Goal: Task Accomplishment & Management: Complete application form

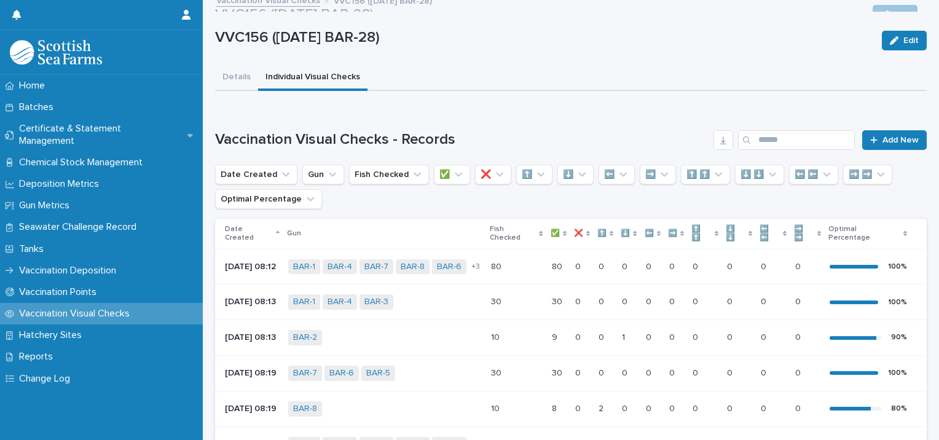
scroll to position [7, 0]
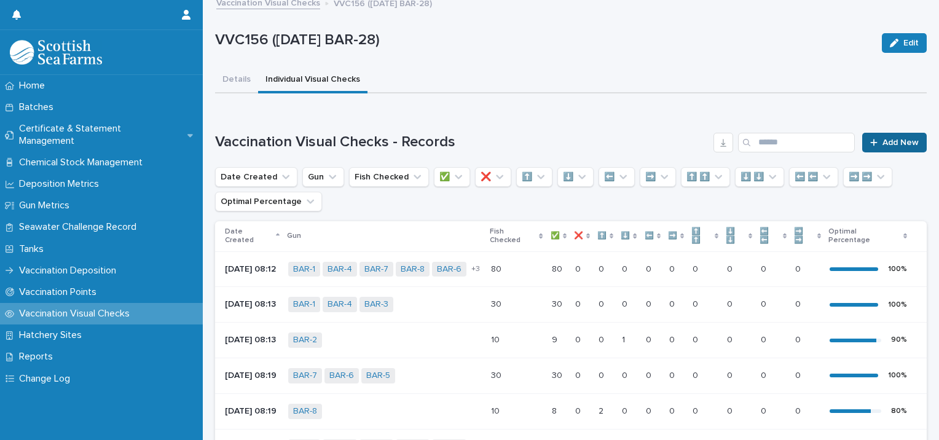
click at [883, 148] on link "Add New" at bounding box center [894, 143] width 65 height 20
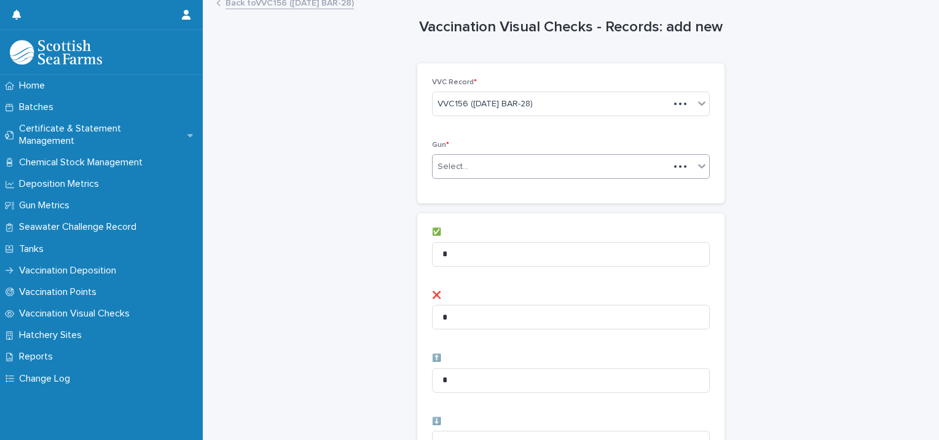
scroll to position [8, 0]
drag, startPoint x: 491, startPoint y: 153, endPoint x: 487, endPoint y: 160, distance: 8.5
click at [491, 154] on div "Select..." at bounding box center [571, 166] width 278 height 25
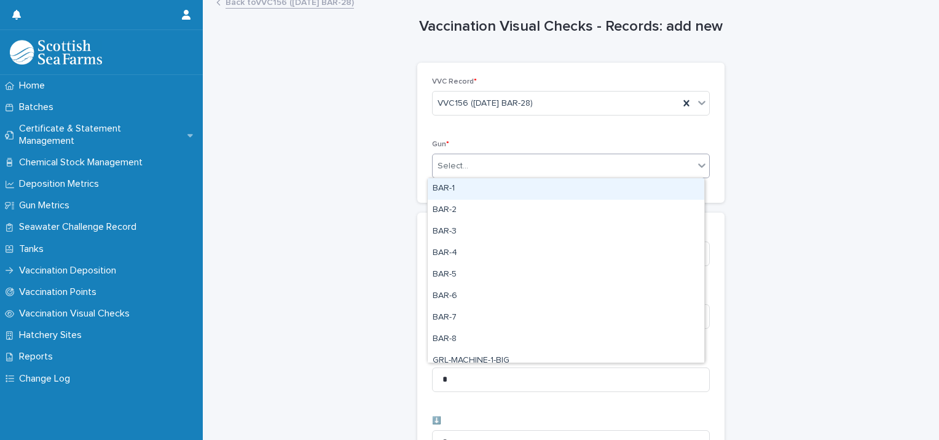
click at [473, 194] on div "BAR-1" at bounding box center [566, 189] width 277 height 22
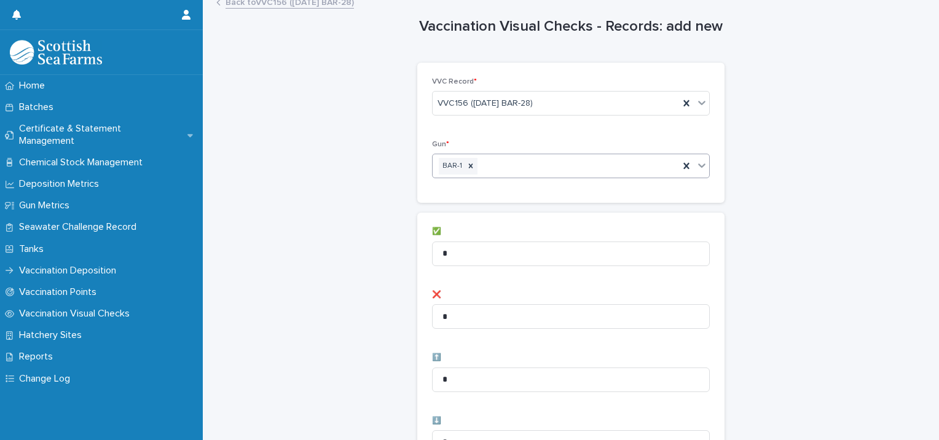
click at [510, 167] on div "BAR-1" at bounding box center [556, 167] width 246 height 22
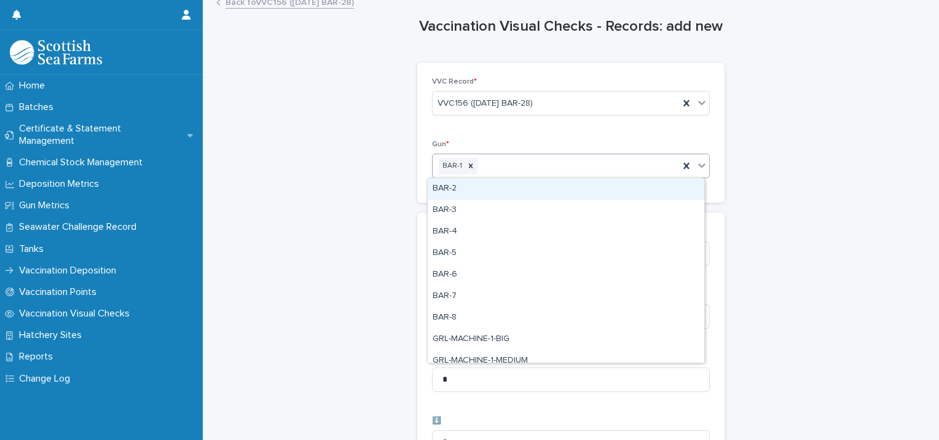
click at [483, 187] on div "BAR-2" at bounding box center [566, 189] width 277 height 22
click at [542, 162] on div "BAR-1 BAR-2" at bounding box center [556, 167] width 246 height 22
click at [500, 186] on div "BAR-3" at bounding box center [566, 189] width 277 height 22
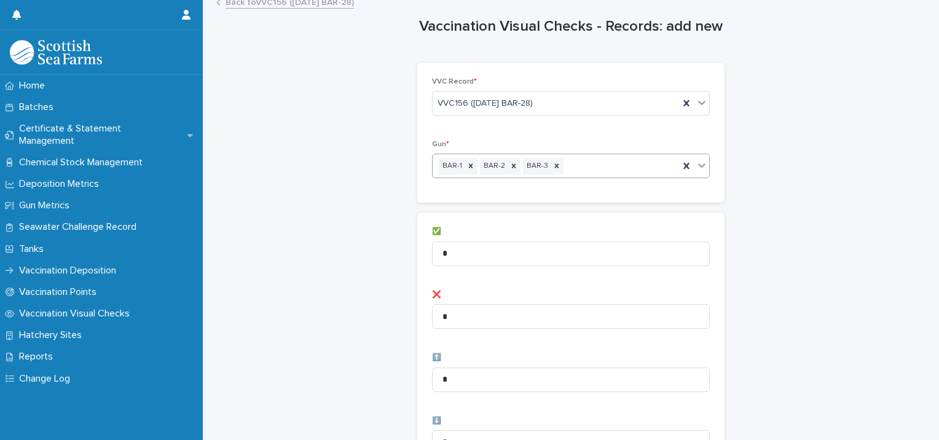
click at [571, 167] on div "BAR-1 BAR-2 BAR-3" at bounding box center [556, 167] width 246 height 22
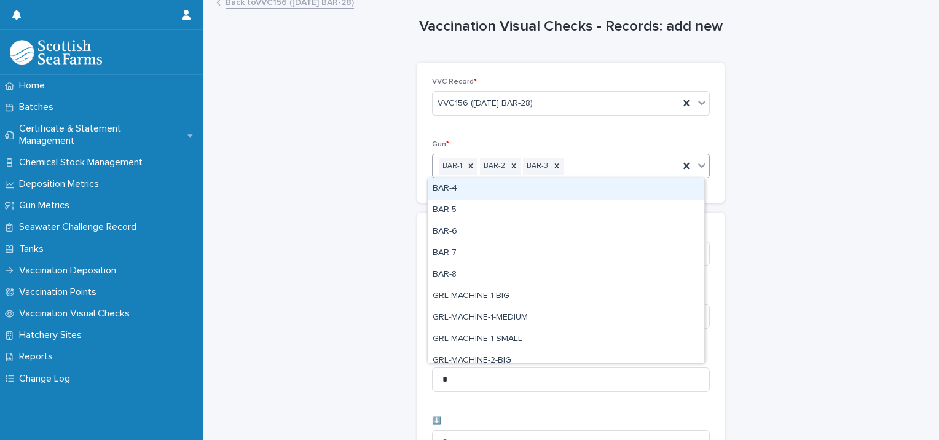
click at [522, 185] on div "BAR-4" at bounding box center [566, 189] width 277 height 22
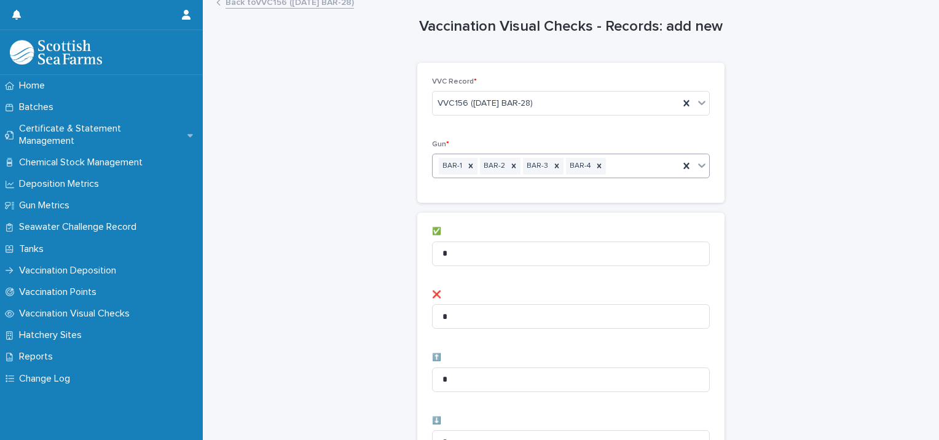
click at [609, 164] on input "text" at bounding box center [609, 166] width 1 height 10
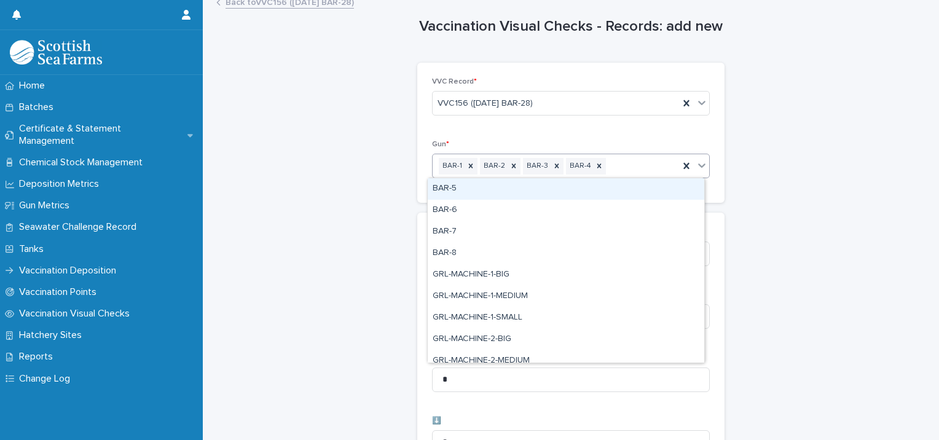
click at [541, 194] on div "BAR-5" at bounding box center [566, 189] width 277 height 22
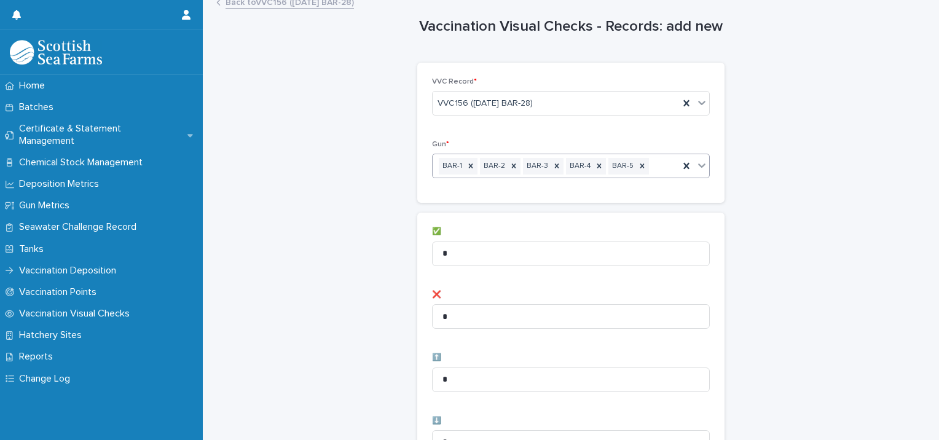
click at [647, 166] on div "BAR-1 BAR-2 BAR-3 BAR-4 BAR-5" at bounding box center [556, 167] width 246 height 22
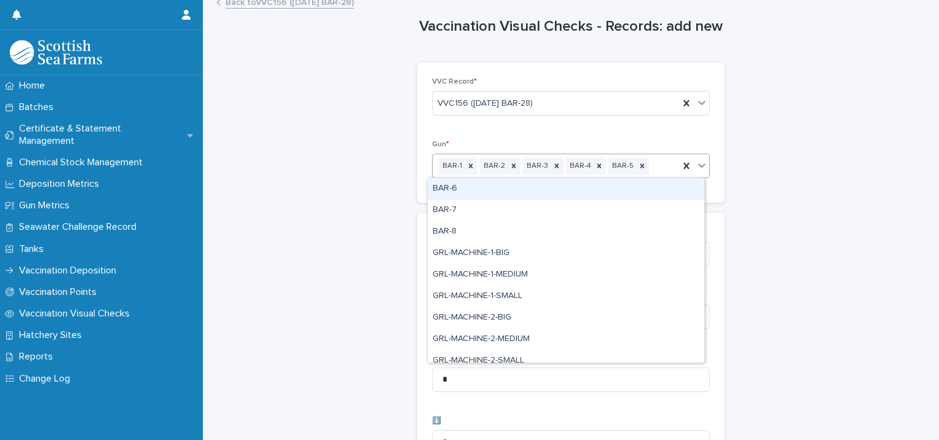
click at [558, 192] on div "BAR-6" at bounding box center [566, 189] width 277 height 22
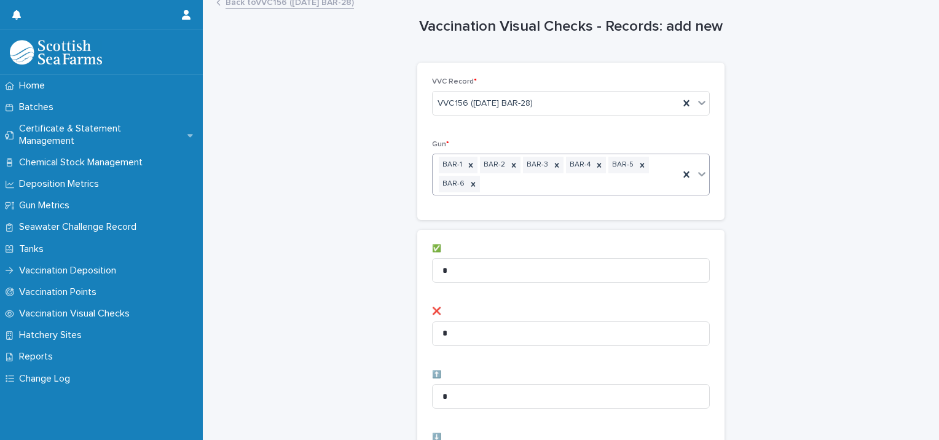
click at [531, 180] on div "BAR-1 BAR-2 BAR-3 BAR-4 BAR-5 BAR-6" at bounding box center [556, 174] width 246 height 41
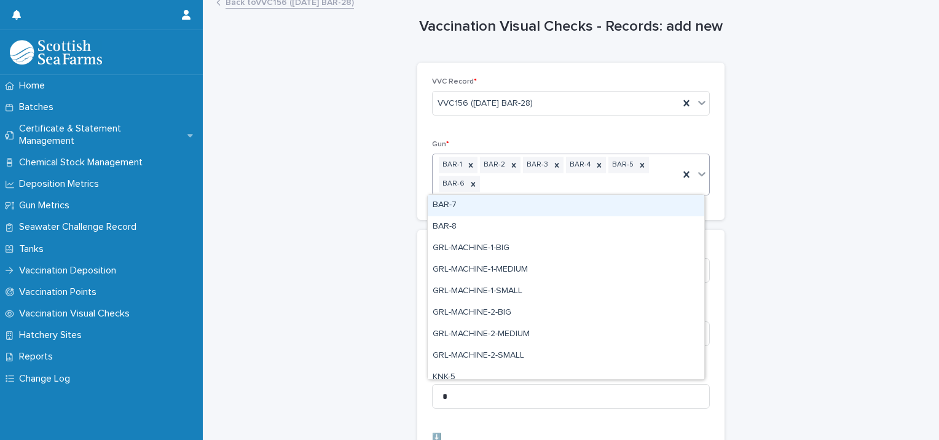
click at [497, 211] on div "BAR-7" at bounding box center [566, 206] width 277 height 22
click at [541, 182] on div "BAR-1 BAR-2 BAR-3 BAR-4 BAR-5 BAR-6 BAR-7" at bounding box center [556, 174] width 246 height 41
click at [507, 202] on div "BAR-8" at bounding box center [566, 206] width 277 height 22
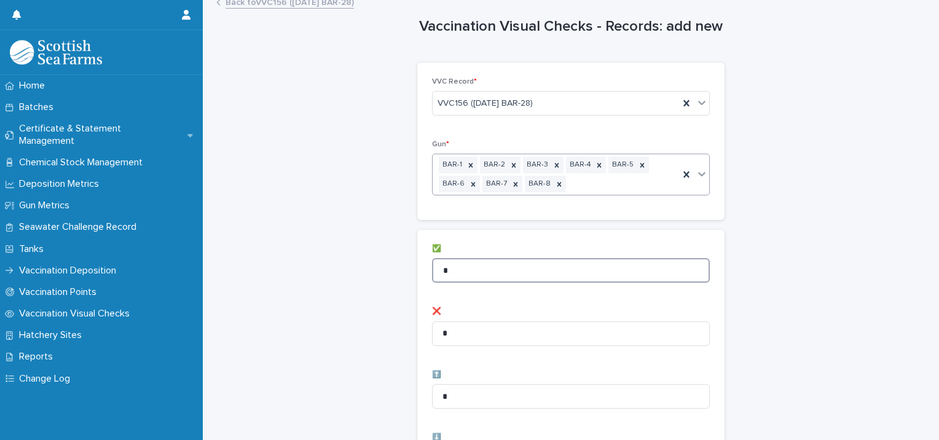
drag, startPoint x: 458, startPoint y: 267, endPoint x: 382, endPoint y: 262, distance: 76.3
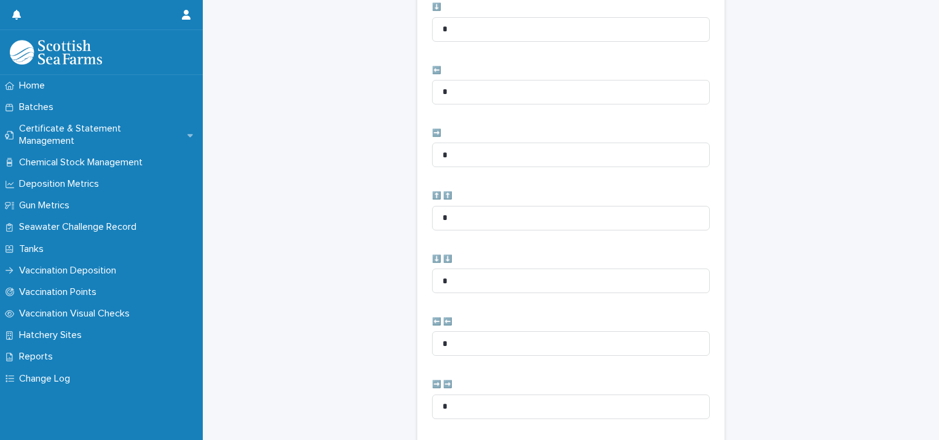
scroll to position [631, 0]
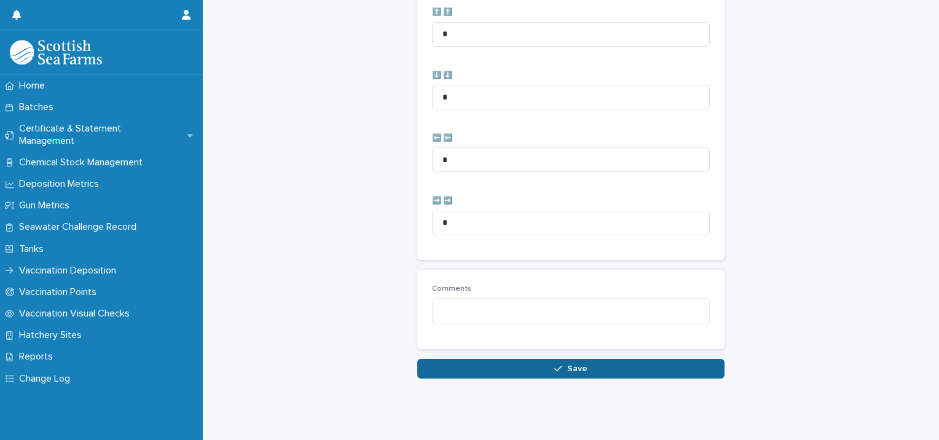
type input "**"
click at [538, 361] on button "Save" at bounding box center [570, 369] width 307 height 20
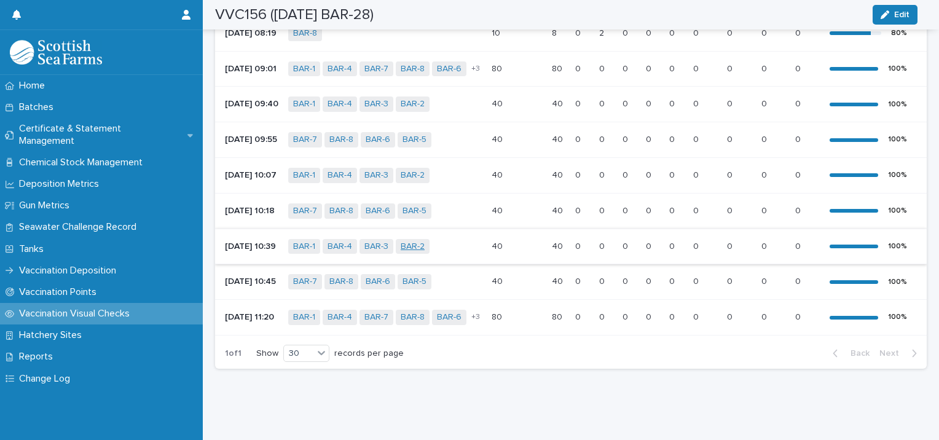
scroll to position [339, 0]
